Goal: Use online tool/utility: Utilize a website feature to perform a specific function

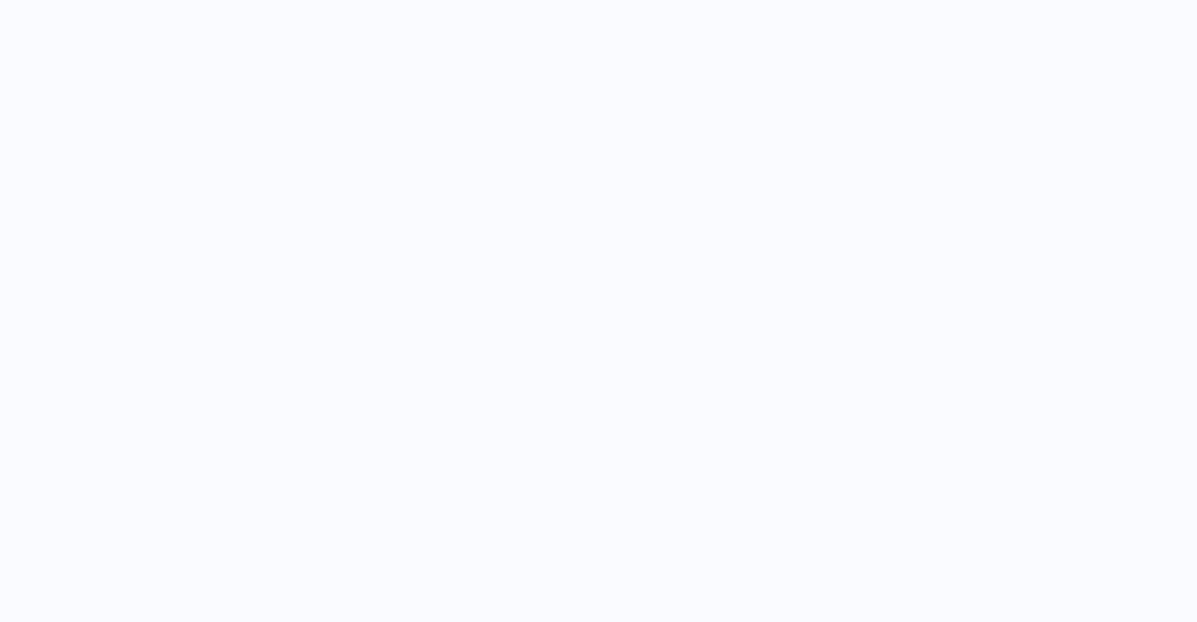
select select "****"
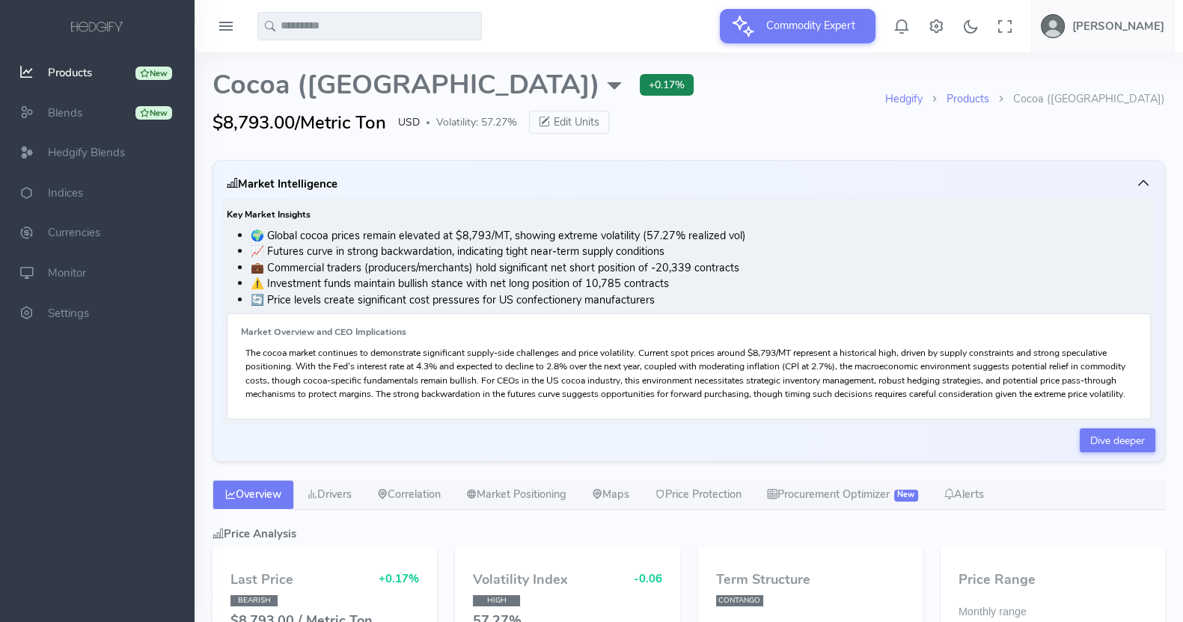
type input "**********"
click at [754, 508] on link "Price Protection" at bounding box center [698, 495] width 112 height 30
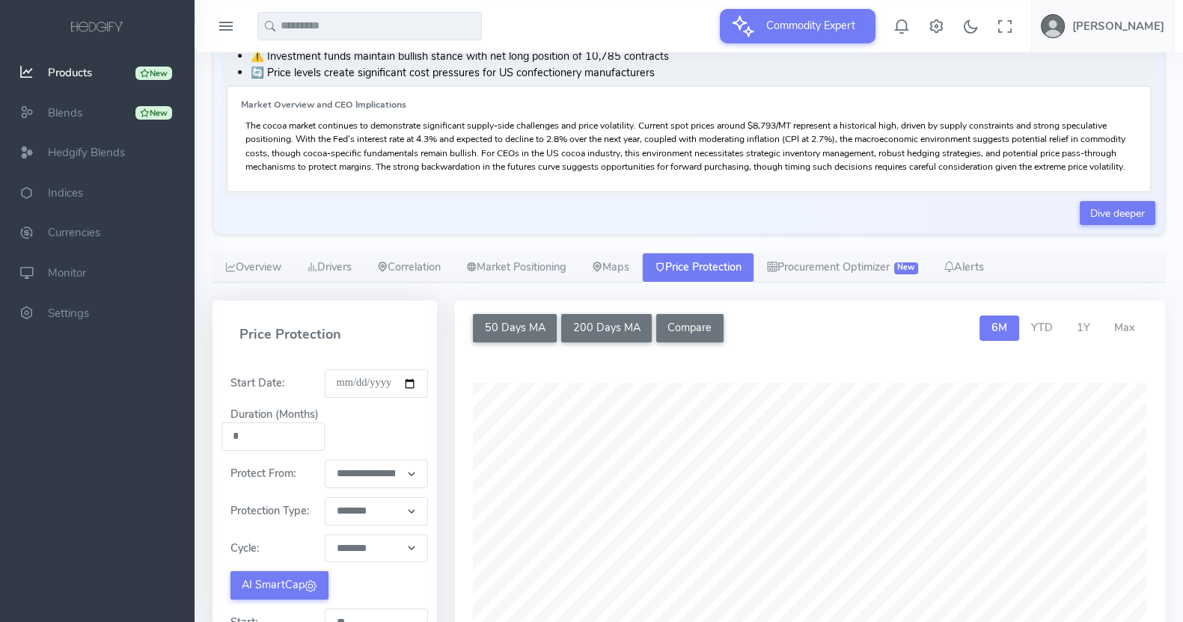
scroll to position [387, 0]
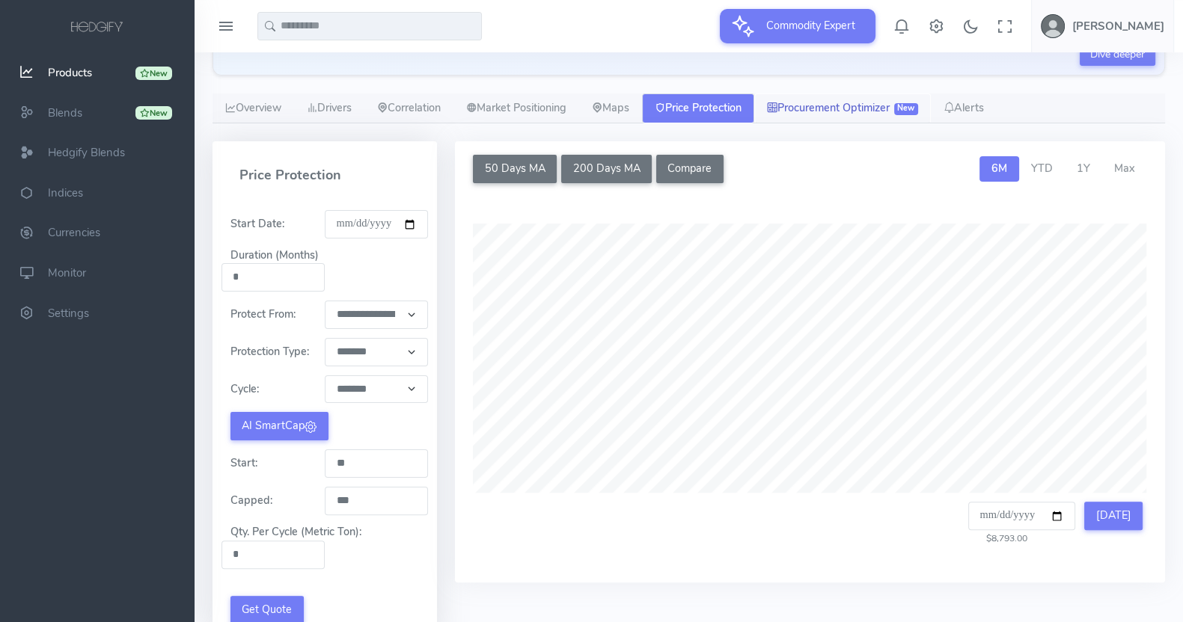
click at [806, 123] on link "Procurement Optimizer New" at bounding box center [842, 108] width 177 height 30
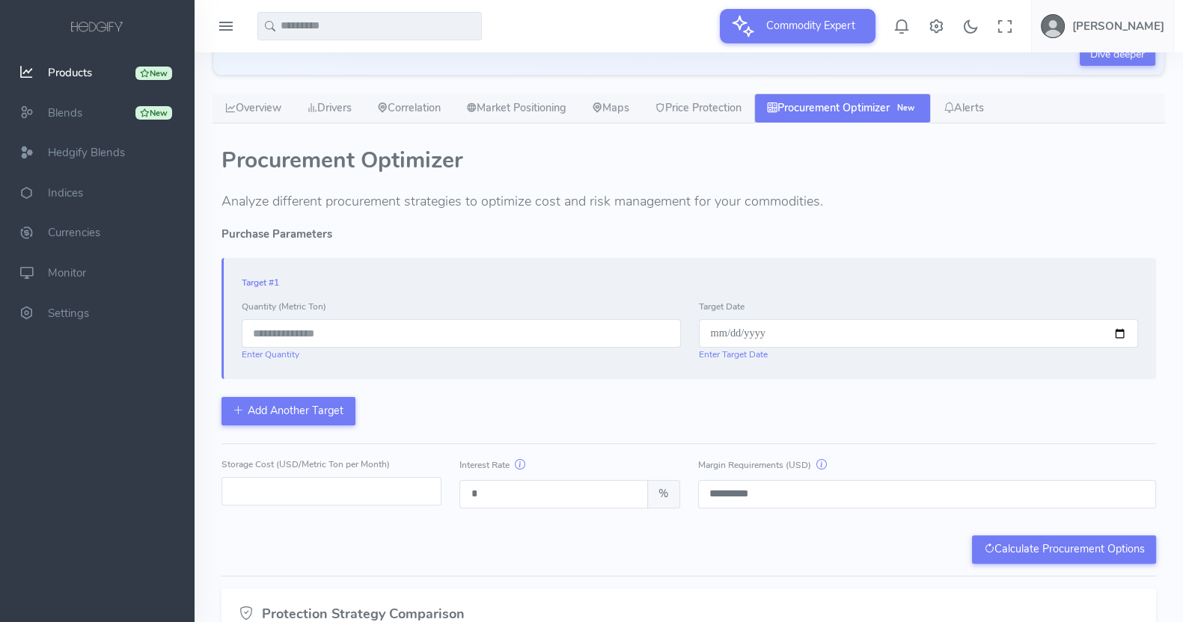
click at [298, 348] on input "number" at bounding box center [461, 333] width 439 height 28
type input "***"
click at [763, 331] on div "Target Date Enter Target Date" at bounding box center [918, 329] width 457 height 63
click at [772, 348] on input "date" at bounding box center [918, 333] width 439 height 28
click at [771, 348] on input "date" at bounding box center [918, 333] width 439 height 28
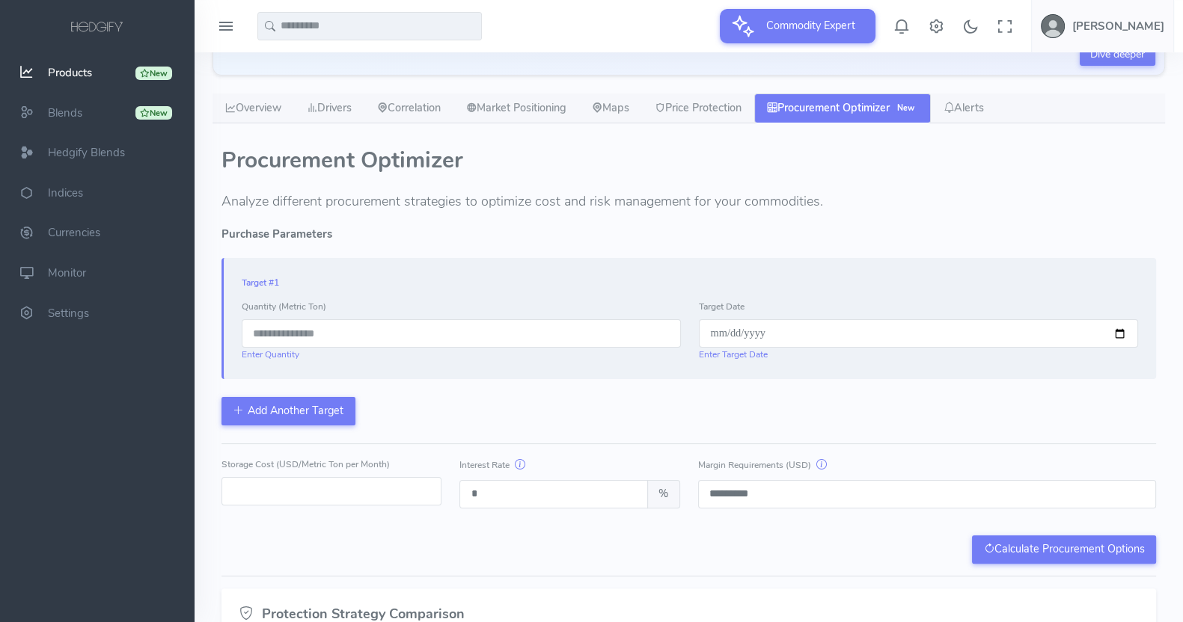
click at [1118, 348] on input "date" at bounding box center [918, 333] width 439 height 28
type input "**********"
click at [678, 441] on div "**********" at bounding box center [688, 396] width 934 height 336
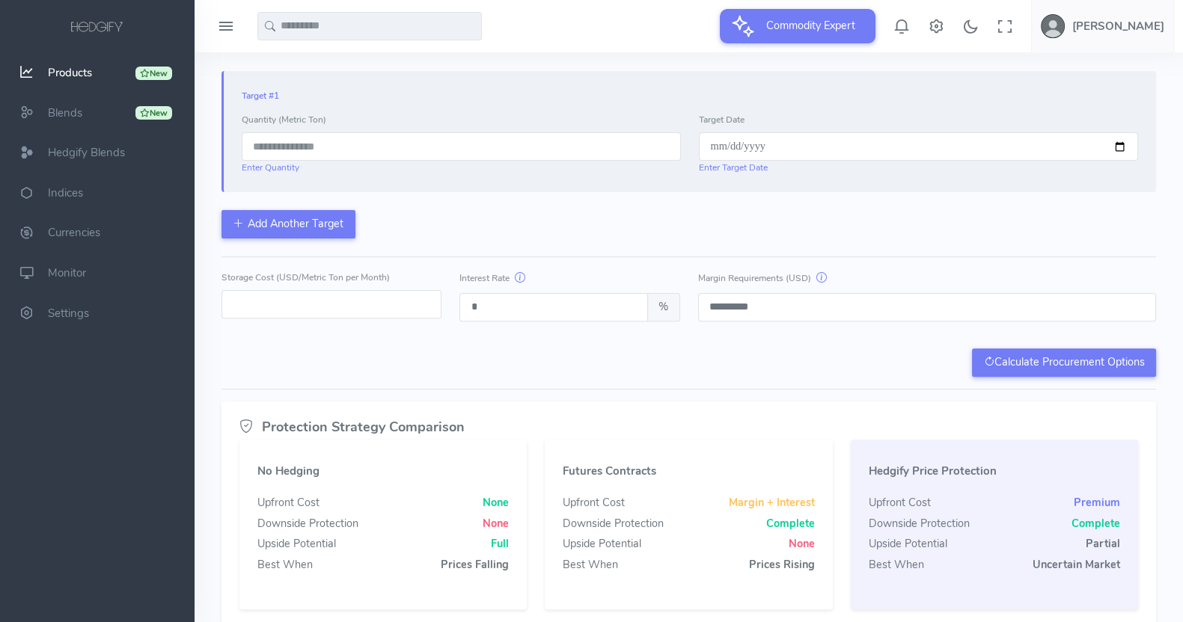
drag, startPoint x: 251, startPoint y: 308, endPoint x: 221, endPoint y: 310, distance: 30.0
click at [221, 310] on div "Storage Cost (USD/Metric Ton per Month) *" at bounding box center [331, 295] width 238 height 52
type input "**"
click at [389, 377] on div "Calculate Procurement Options" at bounding box center [688, 363] width 934 height 28
drag, startPoint x: 482, startPoint y: 316, endPoint x: 463, endPoint y: 319, distance: 19.7
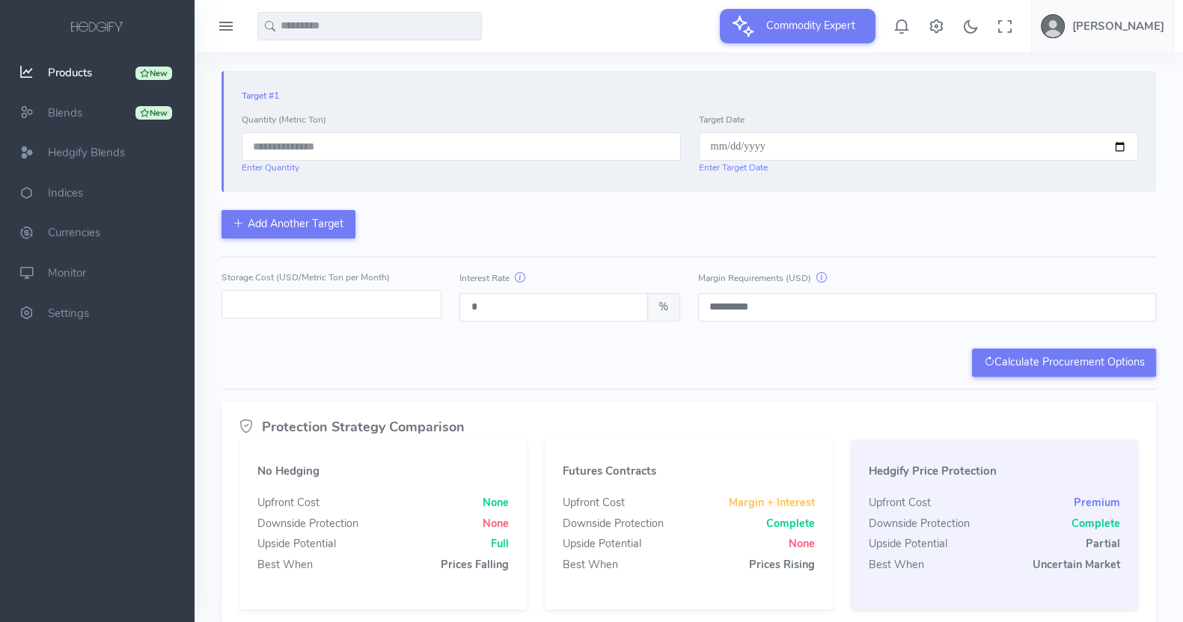
click at [463, 319] on input "*" at bounding box center [553, 307] width 188 height 28
type input "*"
click at [503, 361] on div "Calculate Procurement Options" at bounding box center [688, 363] width 934 height 28
click at [993, 367] on button "Calculate Procurement Options" at bounding box center [1064, 363] width 184 height 28
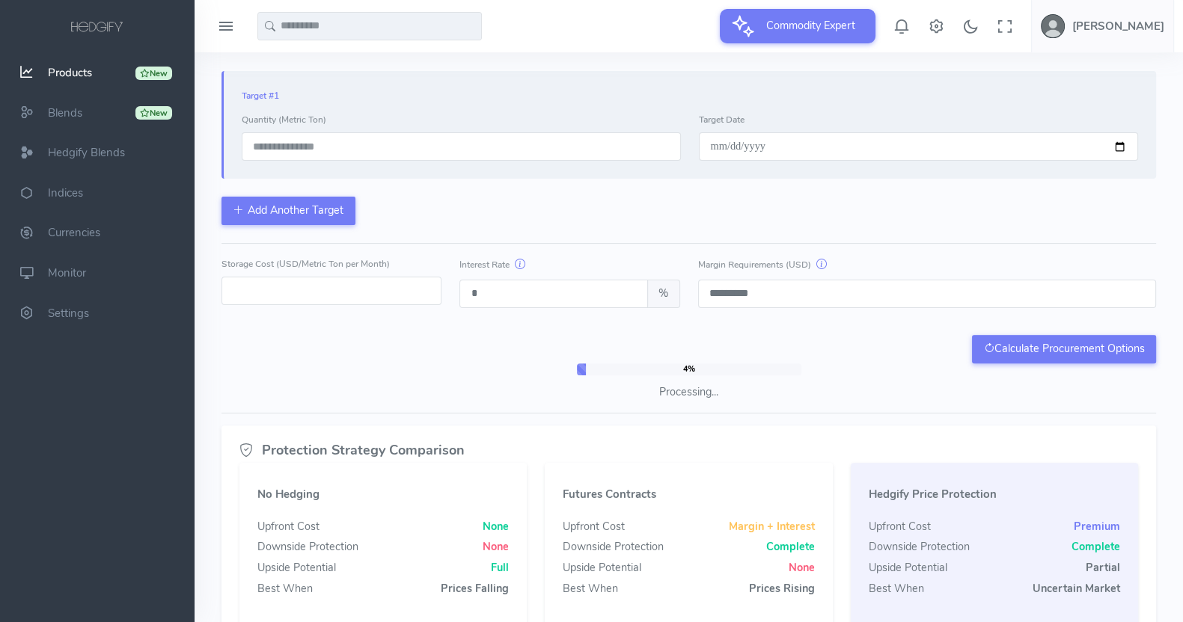
click at [1166, 271] on div "Hedgify Products Cocoa (US) Cocoa (US) External Sources ICE/US: Futures Barchar…" at bounding box center [688, 119] width 970 height 1281
click at [1165, 318] on div "Hedgify Products Cocoa (US) Cocoa (US) External Sources ICE/US: Futures Barchar…" at bounding box center [688, 119] width 970 height 1281
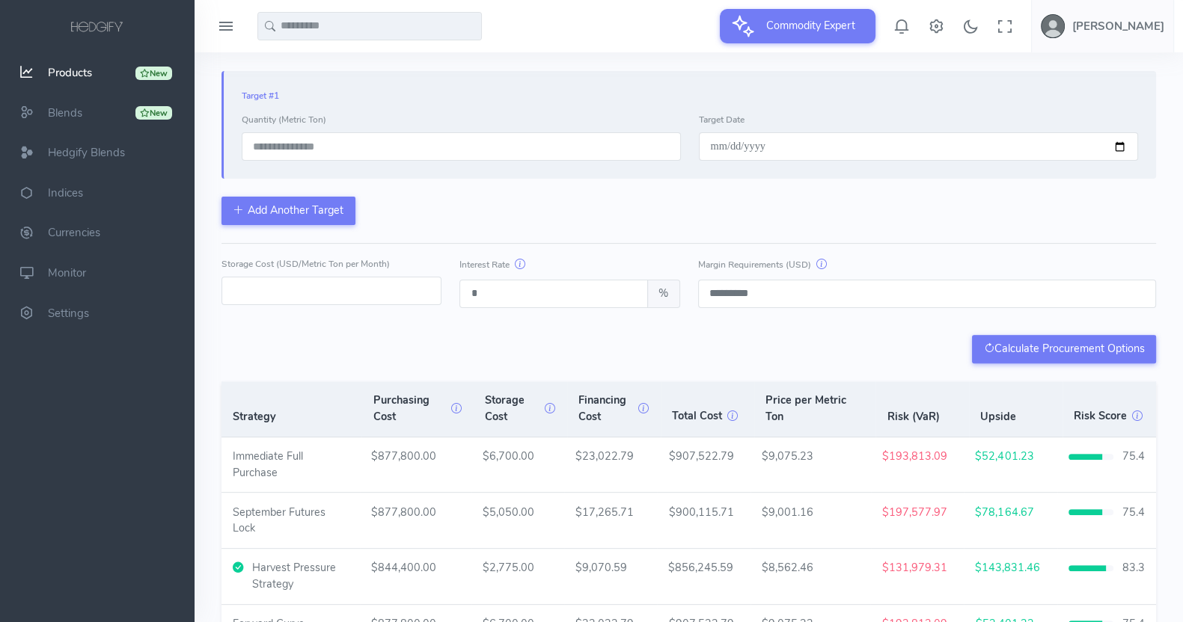
click at [1165, 318] on div "Hedgify Products Cocoa (US) Cocoa (US) External Sources ICE/US: Futures Barchar…" at bounding box center [688, 285] width 970 height 1612
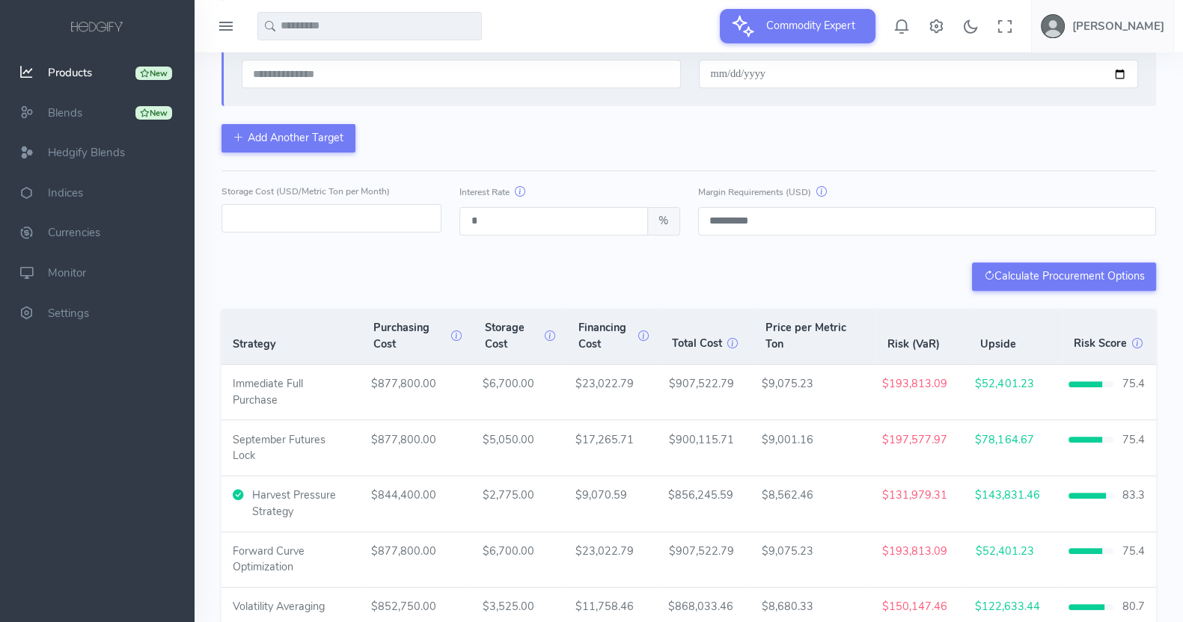
scroll to position [740, 0]
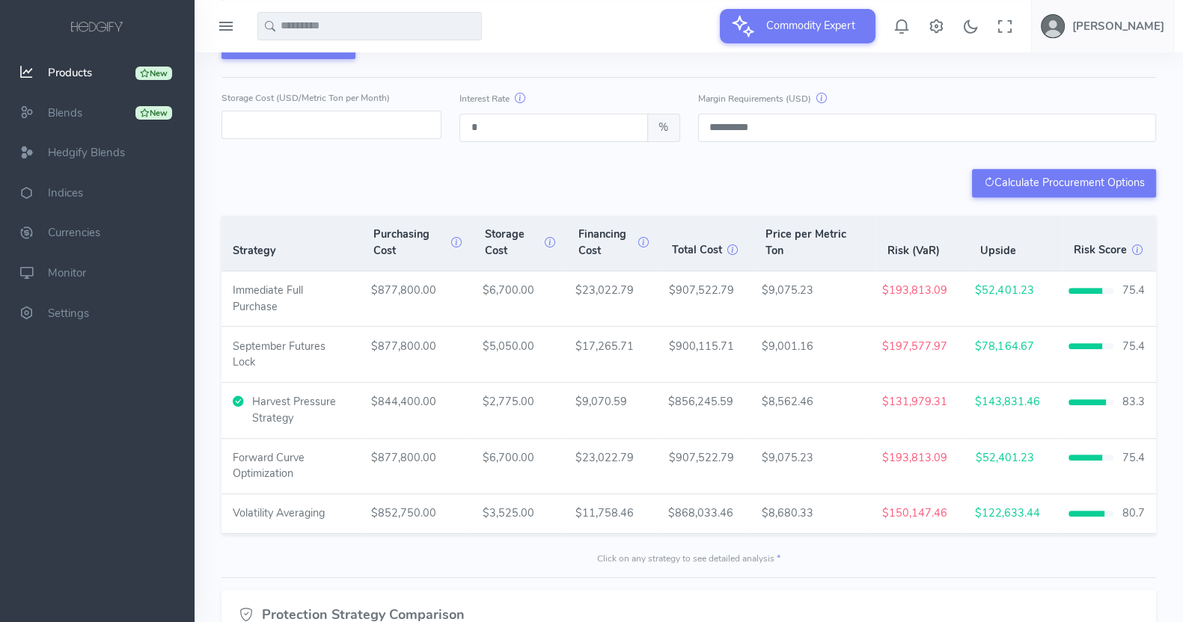
click at [681, 194] on div "Calculate Procurement Options" at bounding box center [688, 183] width 934 height 28
click at [681, 189] on div "Calculate Procurement Options" at bounding box center [688, 183] width 934 height 28
click at [684, 183] on div "Calculate Procurement Options" at bounding box center [688, 183] width 934 height 28
click at [677, 186] on div "Calculate Procurement Options" at bounding box center [688, 183] width 934 height 28
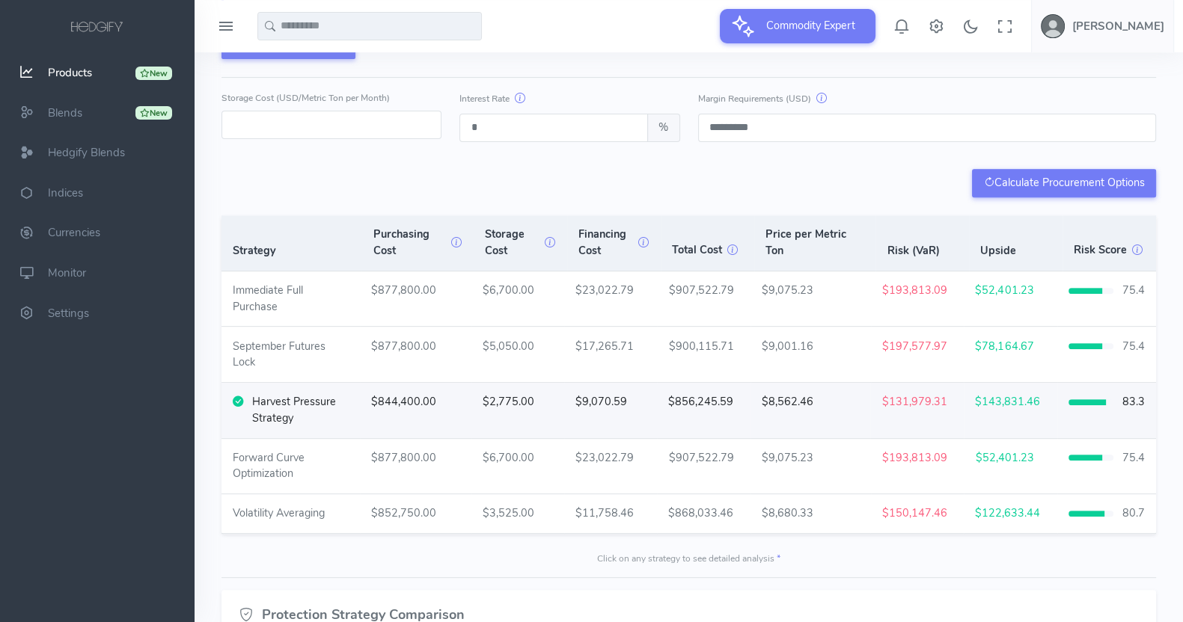
click at [763, 413] on td "$8,562.46" at bounding box center [810, 410] width 120 height 55
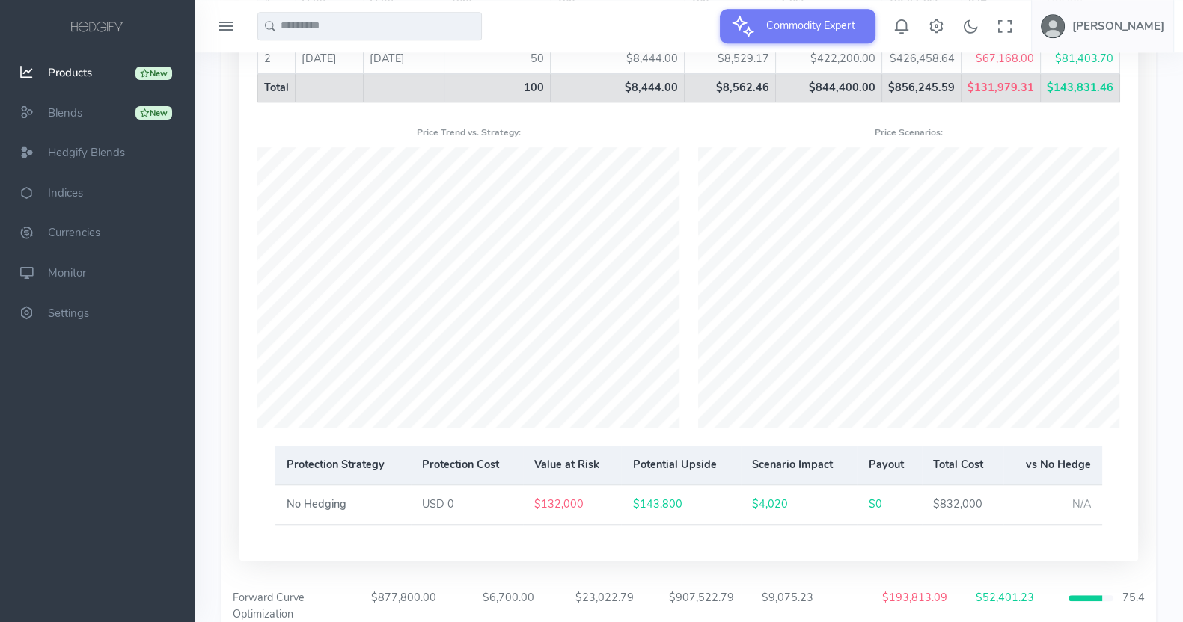
scroll to position [1488, 0]
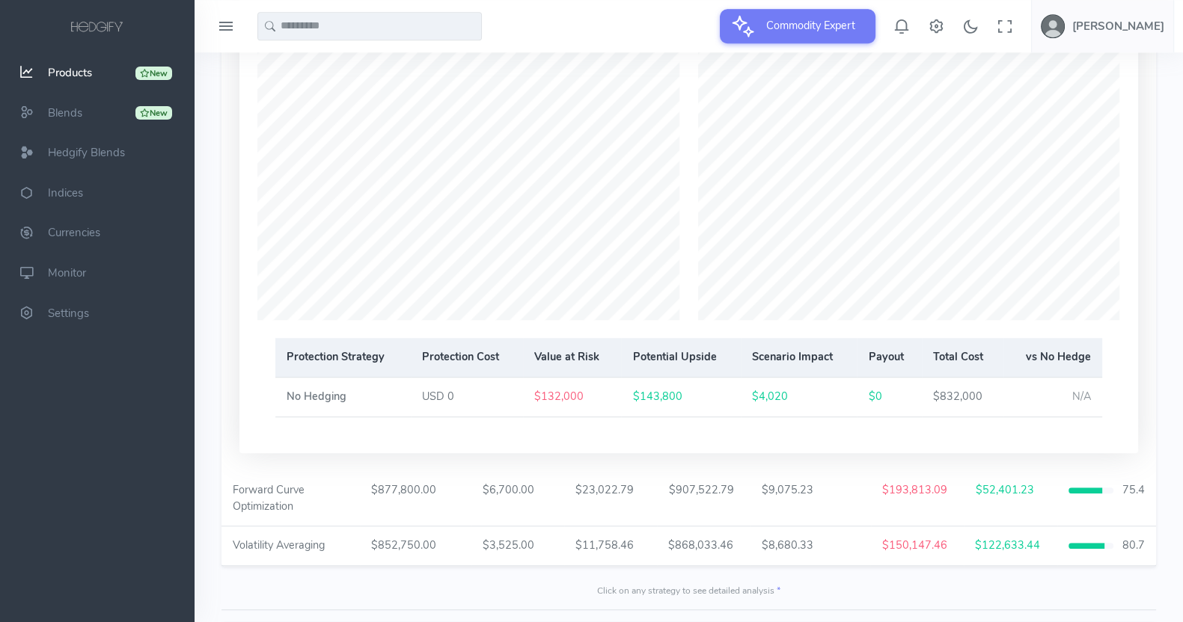
click at [696, 319] on div "Price Scenarios:" at bounding box center [909, 166] width 441 height 307
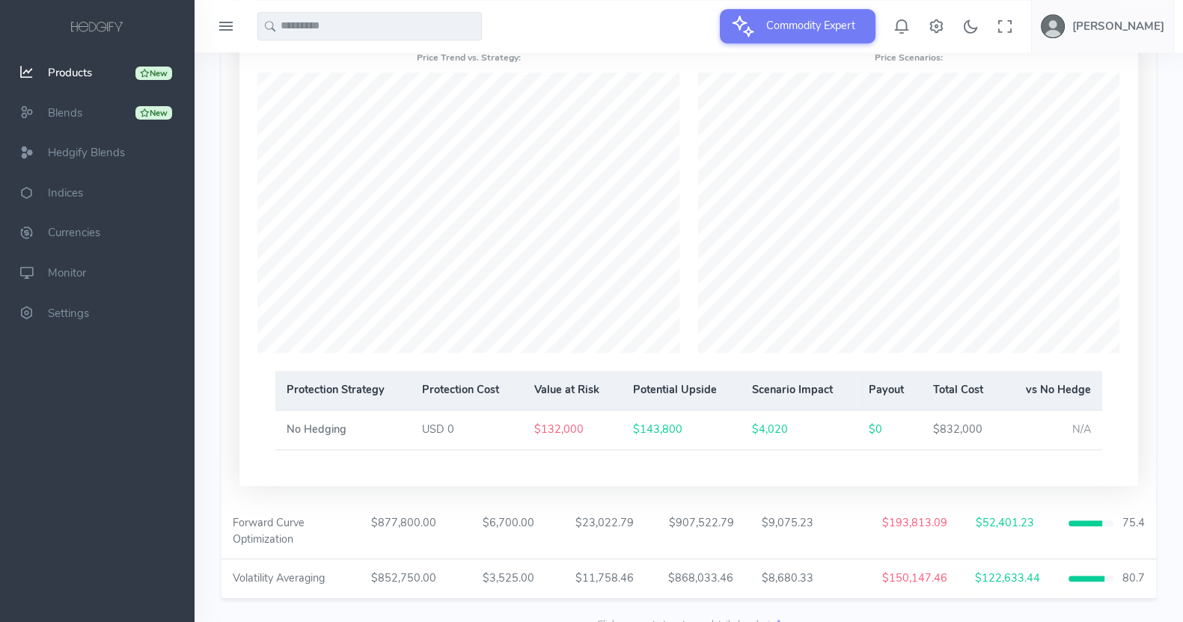
scroll to position [1582, 0]
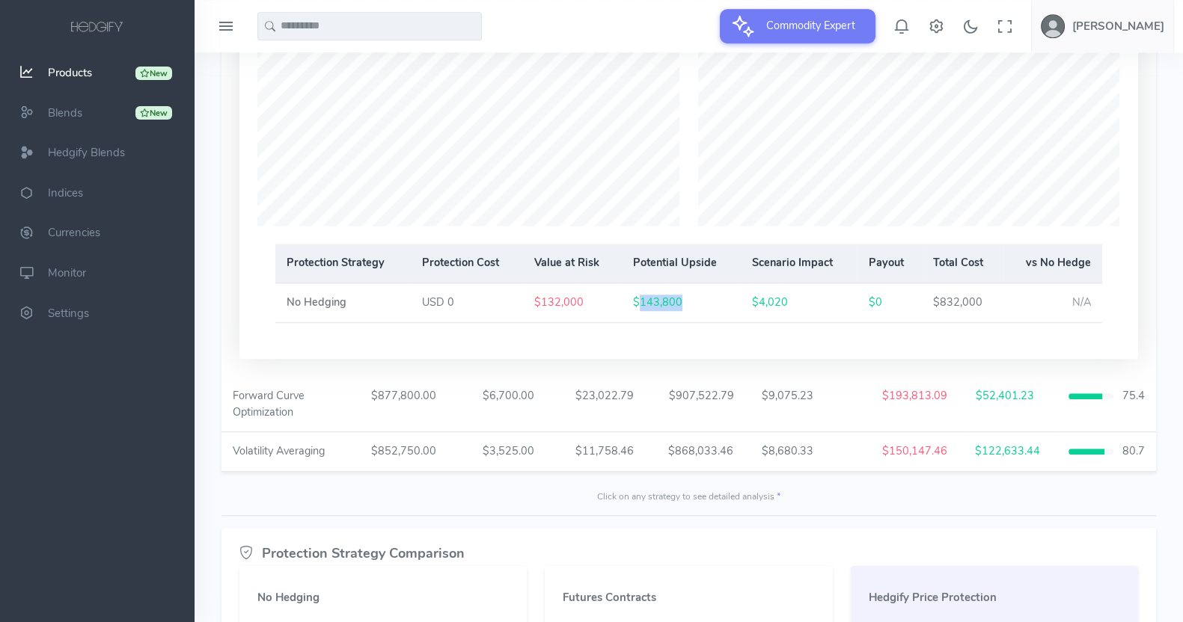
drag, startPoint x: 638, startPoint y: 343, endPoint x: 678, endPoint y: 350, distance: 40.9
click at [678, 322] on td "$143,800" at bounding box center [681, 303] width 120 height 40
drag, startPoint x: 760, startPoint y: 347, endPoint x: 785, endPoint y: 354, distance: 25.6
click at [785, 322] on td "$4,020" at bounding box center [799, 303] width 116 height 40
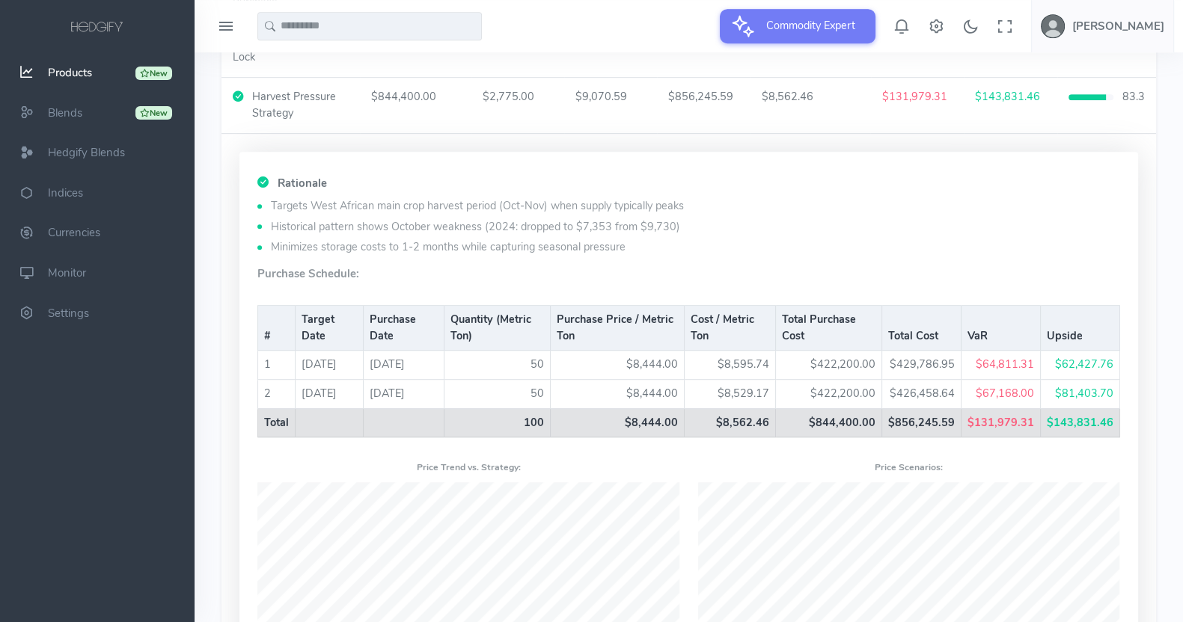
scroll to position [1021, 0]
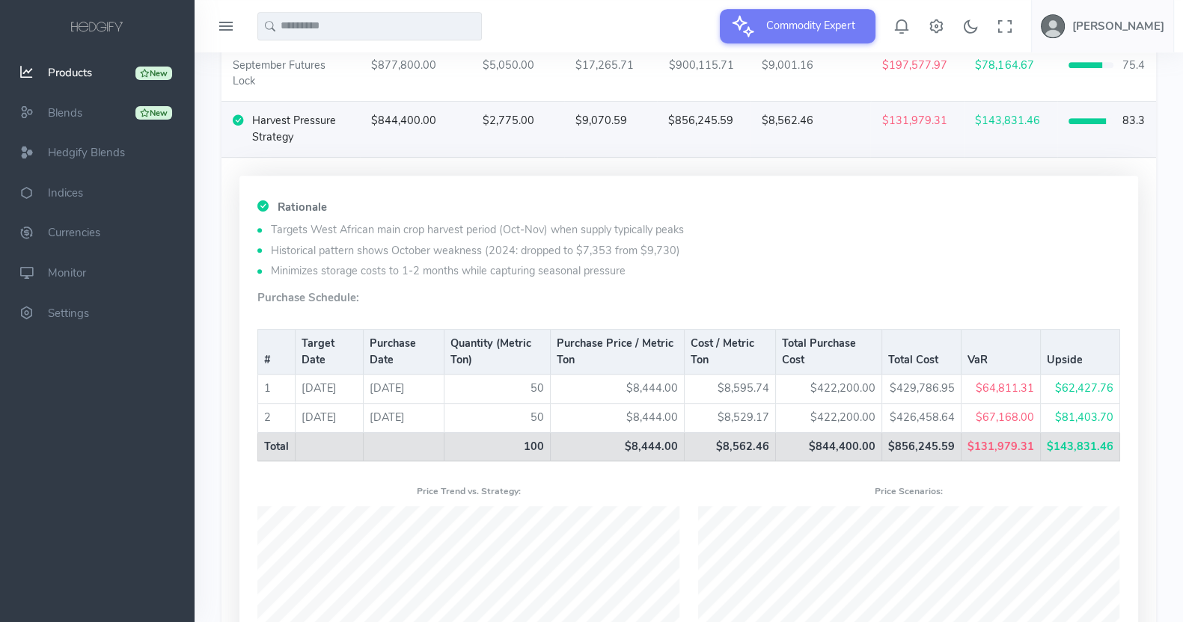
click at [379, 153] on td "$844,400.00" at bounding box center [415, 129] width 111 height 55
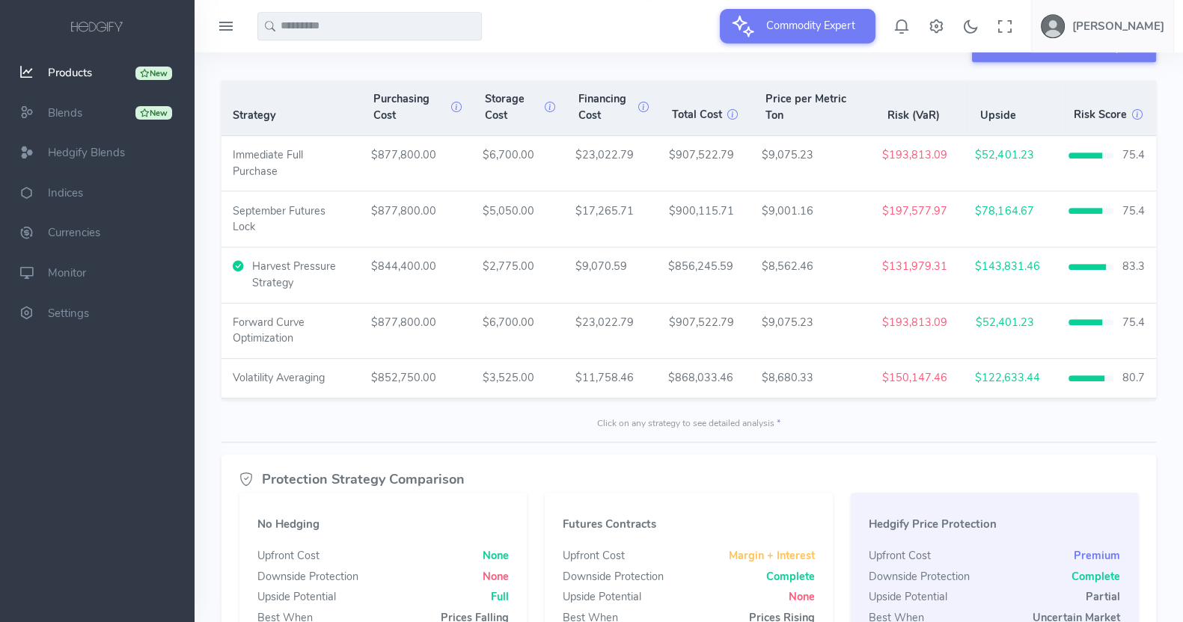
scroll to position [834, 0]
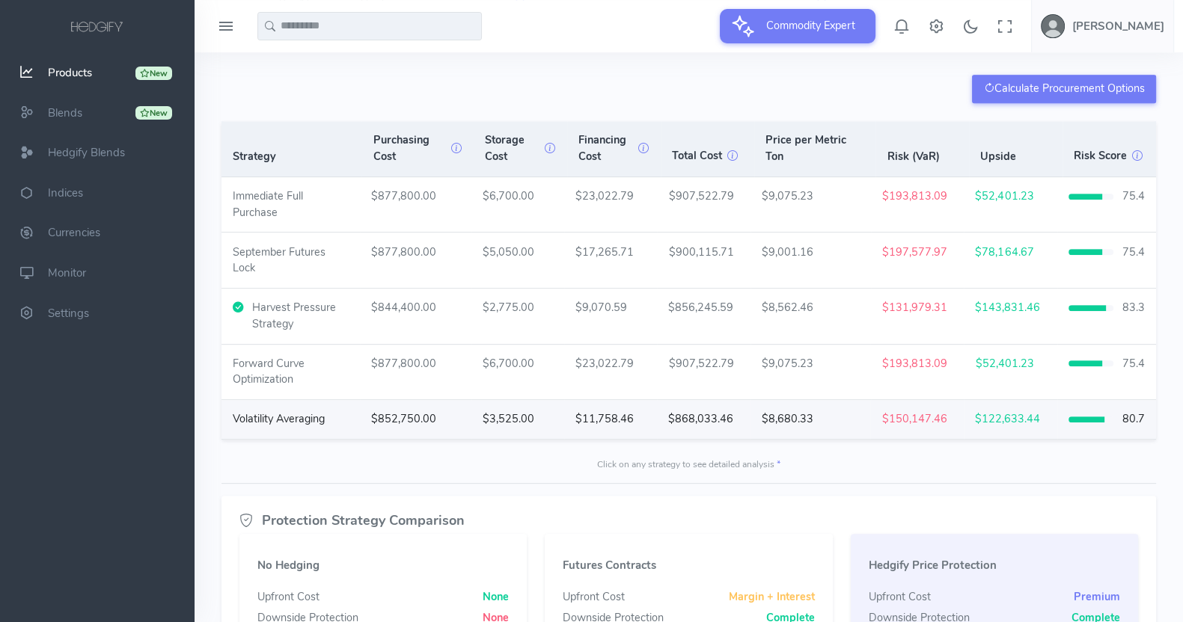
click at [423, 424] on td "$852,750.00" at bounding box center [415, 419] width 111 height 39
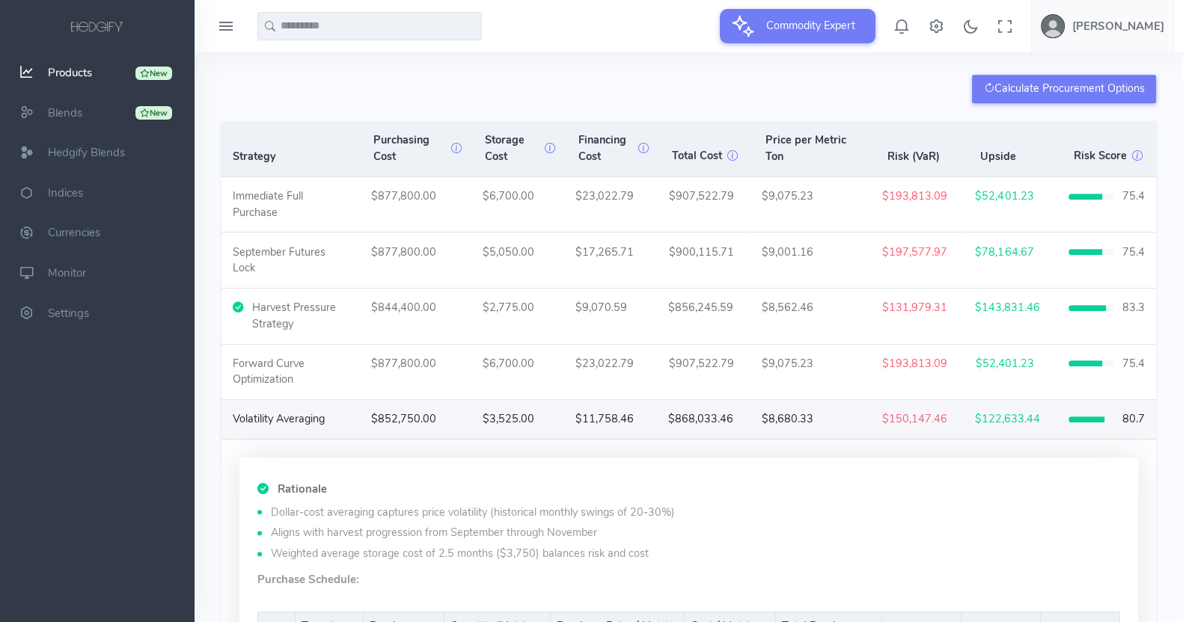
click at [423, 424] on td "$852,750.00" at bounding box center [415, 419] width 111 height 39
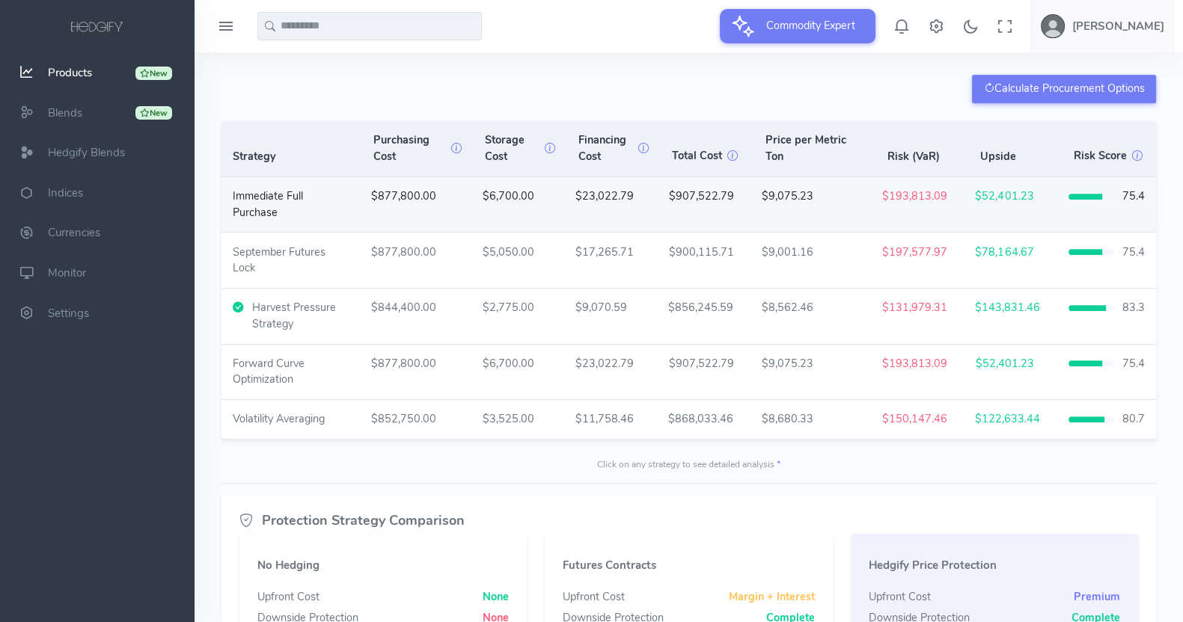
click at [917, 203] on span "$193,813.09" at bounding box center [914, 195] width 65 height 15
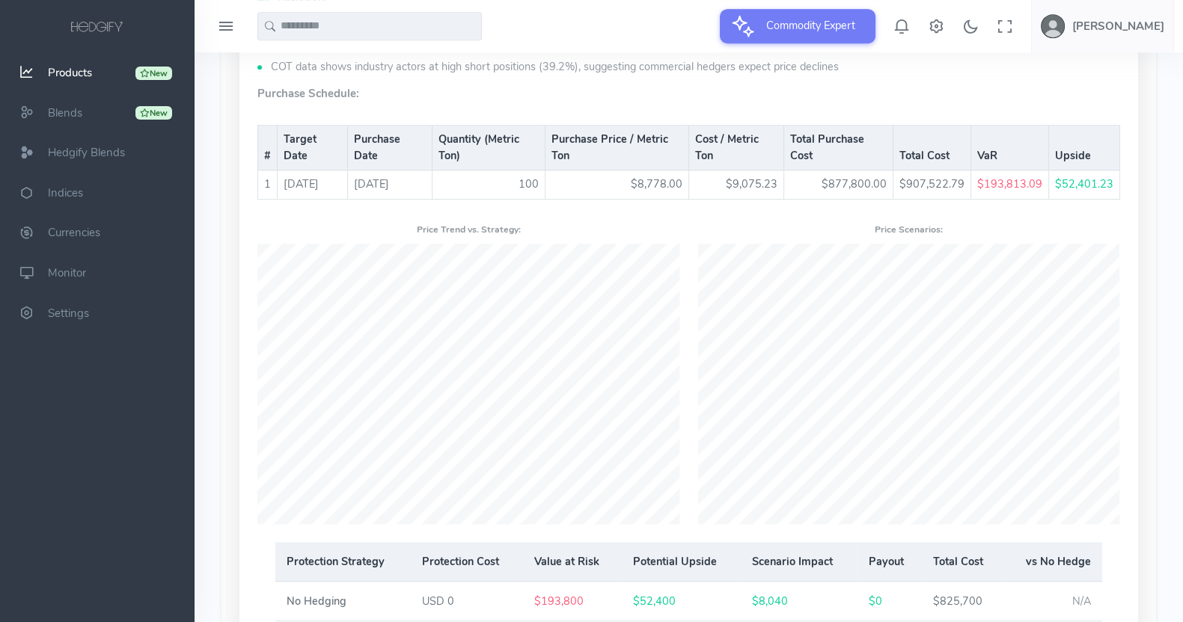
scroll to position [1114, 0]
click at [1129, 224] on div "Rationale Current price ($8,793) significantly below recent peak ($12,565 in De…" at bounding box center [688, 313] width 898 height 687
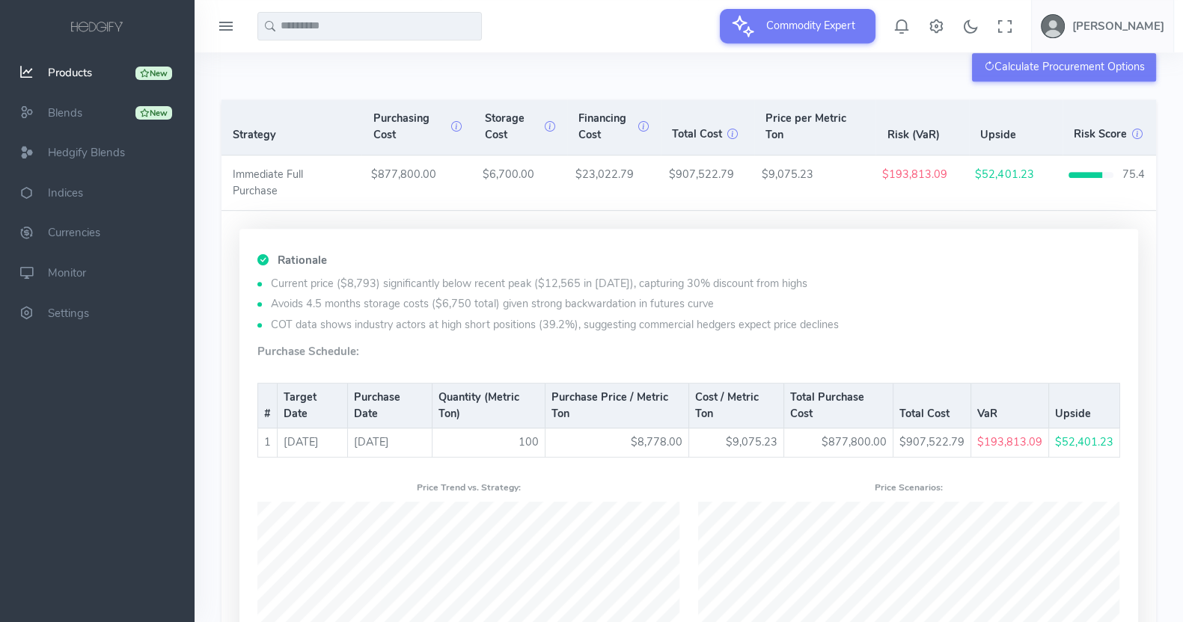
scroll to position [834, 0]
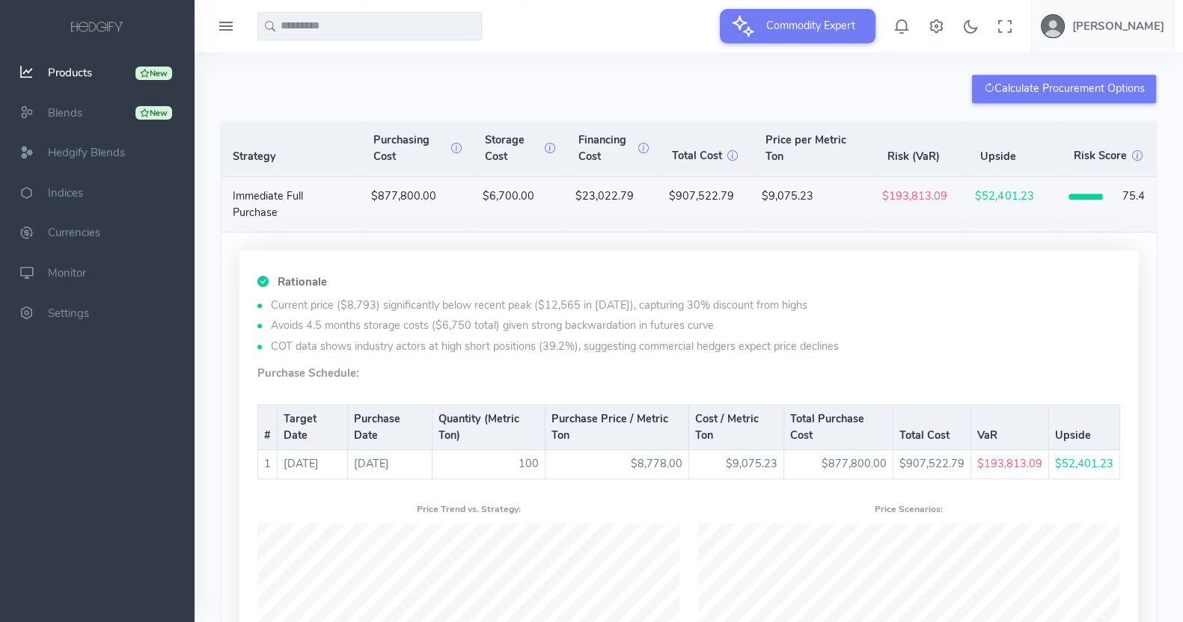
click at [382, 205] on td "$877,800.00" at bounding box center [415, 204] width 111 height 55
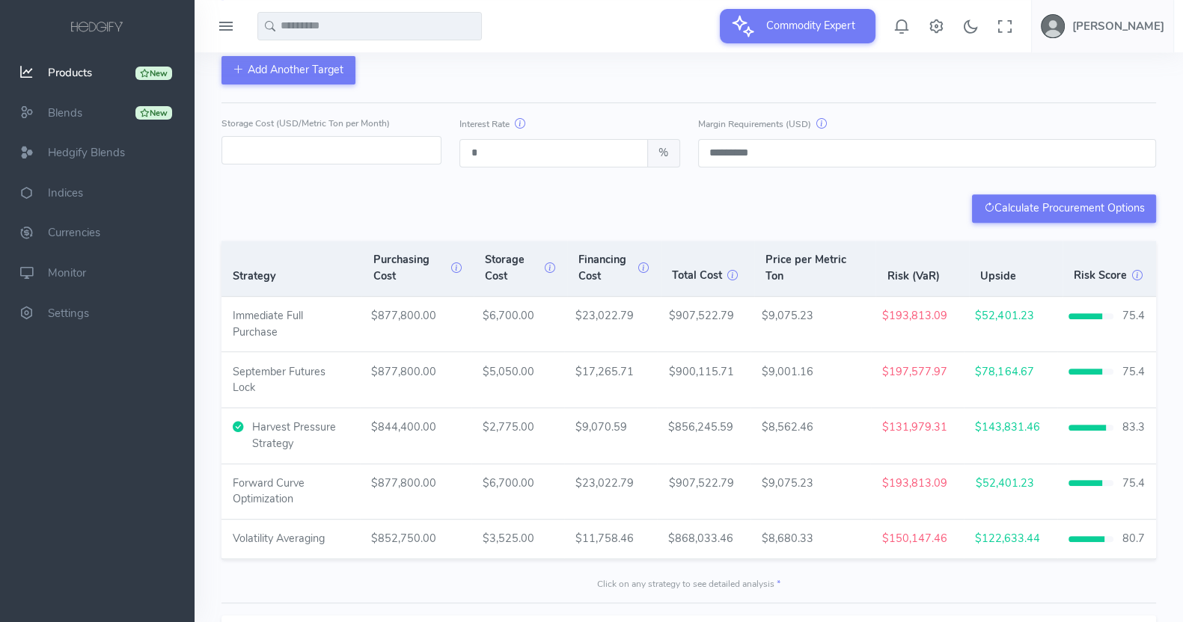
scroll to position [740, 0]
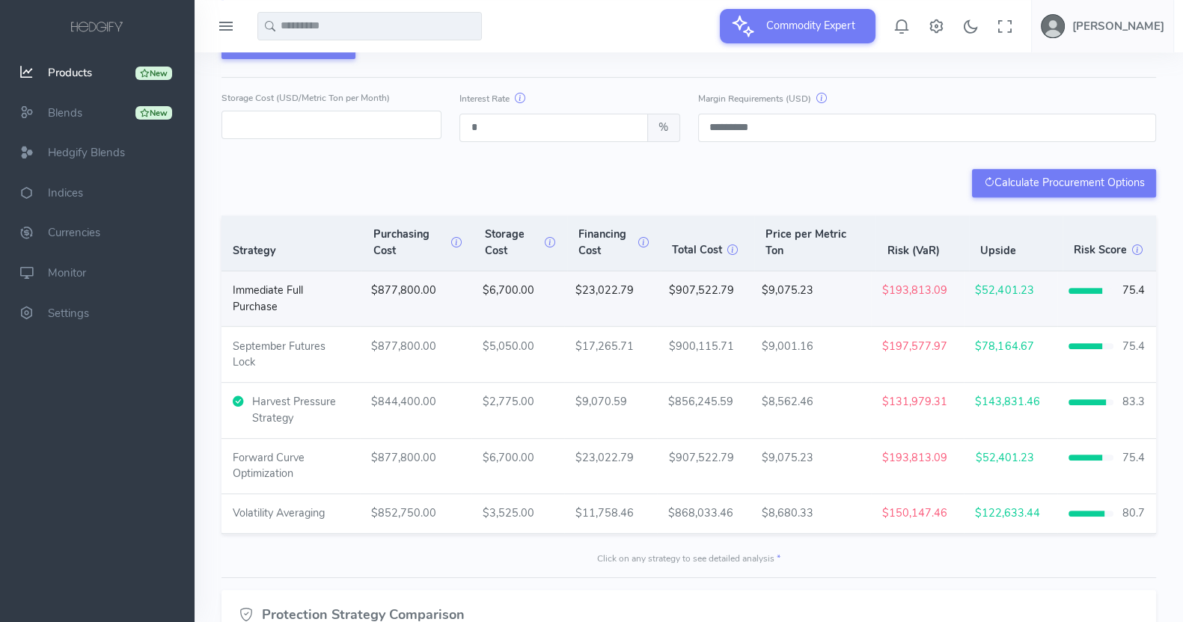
click at [928, 298] on span "$193,813.09" at bounding box center [914, 290] width 65 height 15
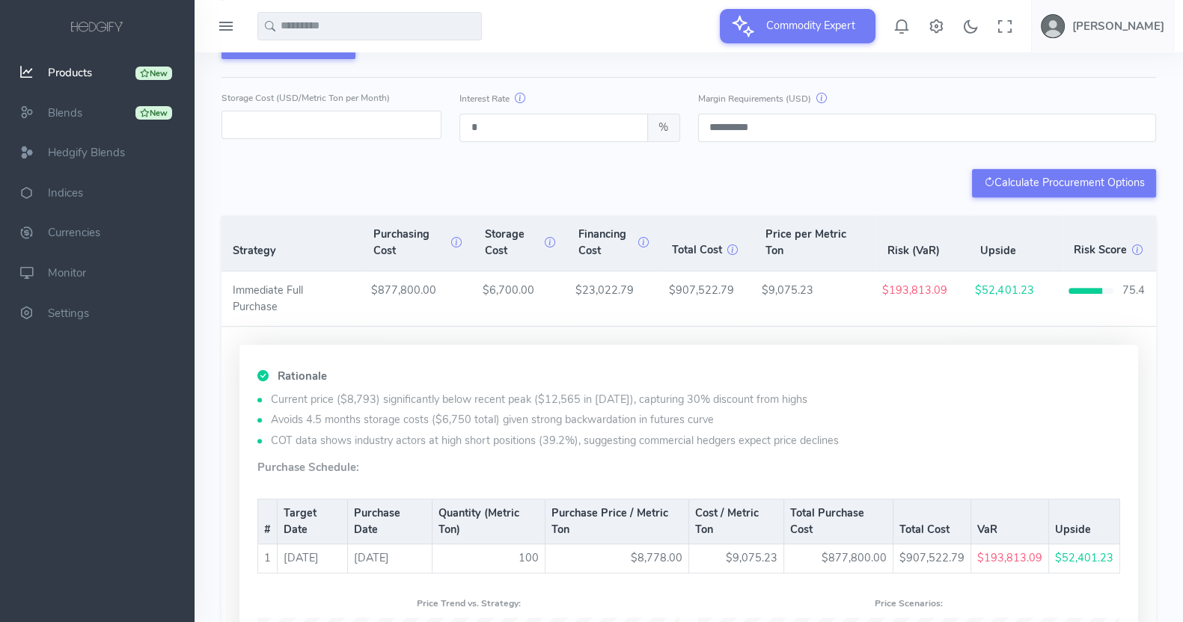
click at [928, 429] on li "Avoids 4.5 months storage costs ($6,750 total) given strong backwardation in fu…" at bounding box center [688, 420] width 862 height 16
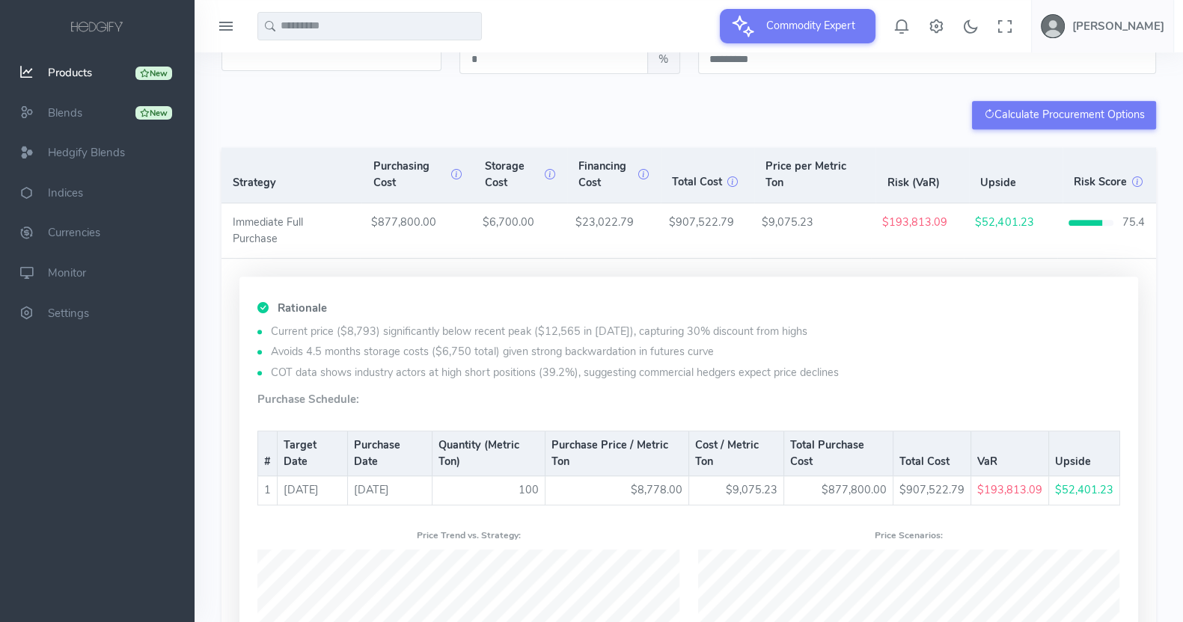
scroll to position [834, 0]
